Goal: Information Seeking & Learning: Find specific fact

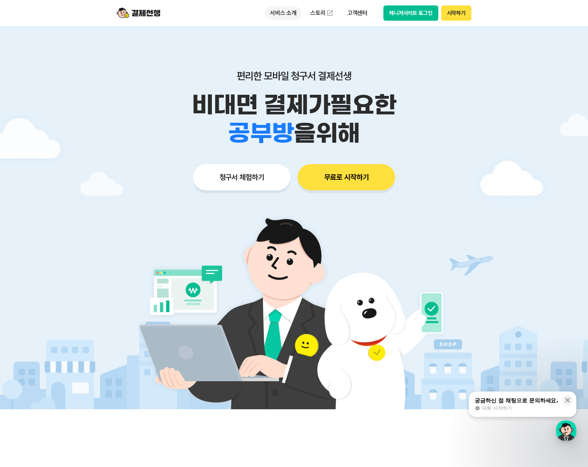
click at [283, 10] on p "서비스 소개" at bounding box center [283, 13] width 37 height 13
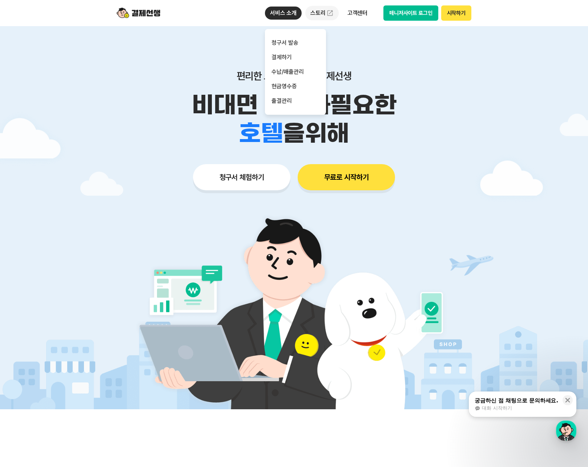
click at [311, 19] on link "스토리" at bounding box center [321, 13] width 33 height 15
click at [349, 10] on p "고객센터" at bounding box center [357, 13] width 30 height 13
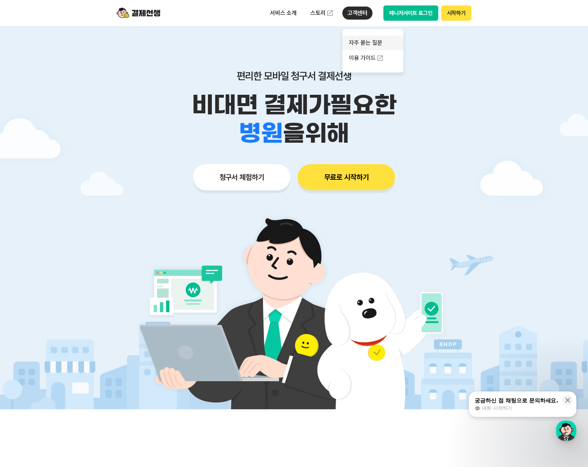
click at [361, 42] on link "자주 묻는 질문" at bounding box center [372, 43] width 61 height 15
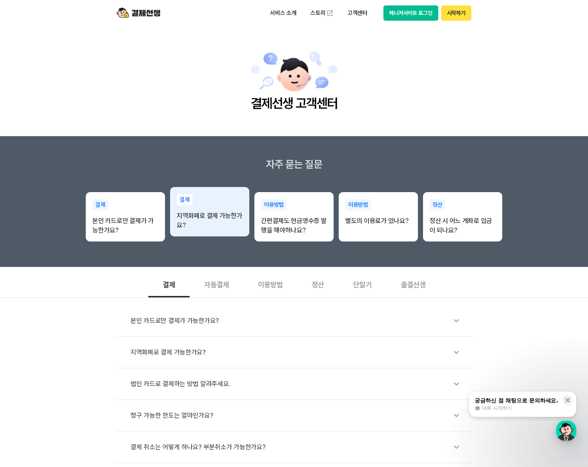
click at [228, 215] on p "지역화폐로 결제 가능한가요?" at bounding box center [210, 220] width 66 height 19
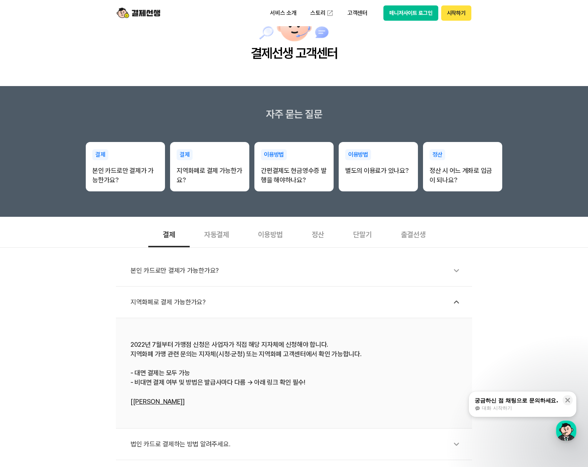
scroll to position [109, 0]
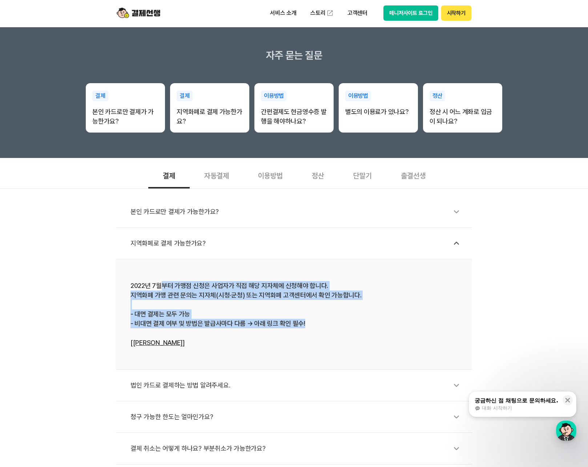
drag, startPoint x: 164, startPoint y: 288, endPoint x: 356, endPoint y: 323, distance: 195.7
click at [356, 323] on div "2022년 7월부터 가맹점 신청은 사업자가 직접 해당 지자체에 신청해야 합니다. 지역화폐 가맹 관련 문의는 지자체(시청·군청) 또는 지역화폐 …" at bounding box center [293, 314] width 327 height 66
drag, startPoint x: 352, startPoint y: 325, endPoint x: 121, endPoint y: 296, distance: 232.2
click at [121, 296] on li "2022년 7월부터 가맹점 신청은 사업자가 직접 해당 지자체에 신청해야 합니다. 지역화폐 가맹 관련 문의는 지자체(시청·군청) 또는 지역화폐 …" at bounding box center [294, 314] width 356 height 110
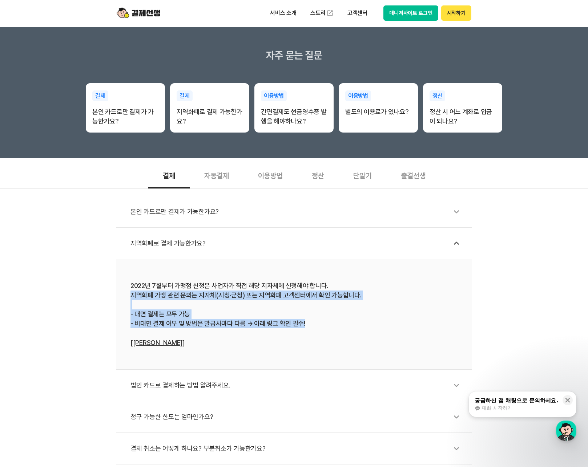
click at [121, 296] on li "2022년 7월부터 가맹점 신청은 사업자가 직접 해당 지자체에 신청해야 합니다. 지역화폐 가맹 관련 문의는 지자체(시청·군청) 또는 지역화폐 …" at bounding box center [294, 314] width 356 height 110
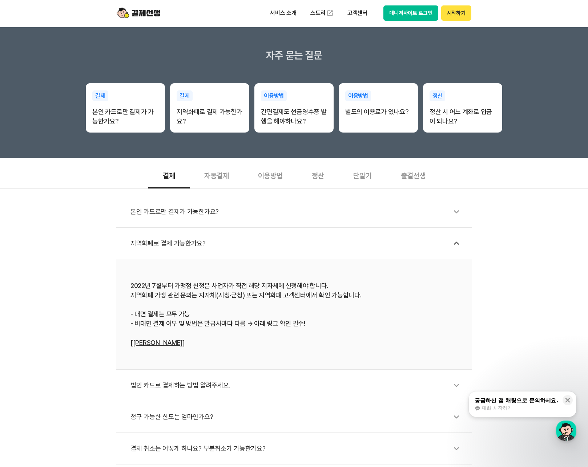
click at [150, 340] on link "[[PERSON_NAME]]" at bounding box center [157, 343] width 54 height 8
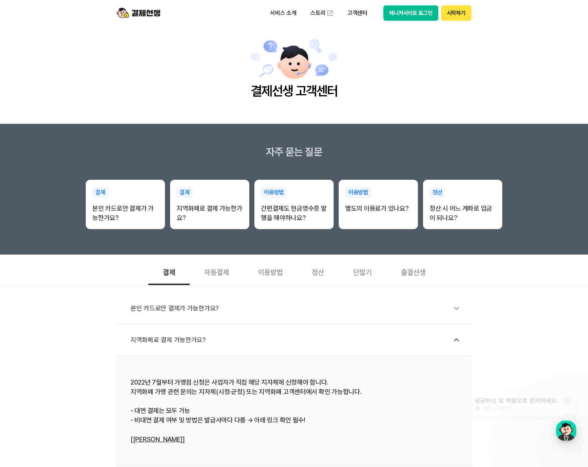
scroll to position [0, 0]
